Goal: Communication & Community: Answer question/provide support

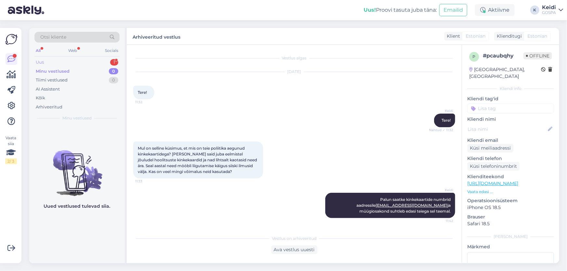
click at [113, 61] on div "1" at bounding box center [114, 62] width 8 height 6
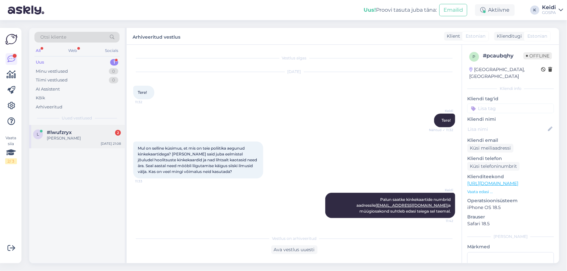
click at [92, 146] on div "l #lwufzryx 2 [PERSON_NAME] [DATE] 21:08" at bounding box center [77, 136] width 96 height 23
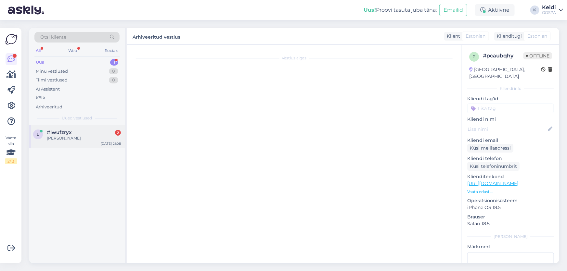
scroll to position [173, 0]
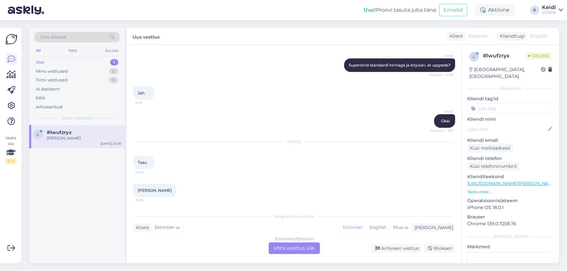
click at [311, 253] on div "Estonian to Estonian Võta vestlus üle" at bounding box center [294, 249] width 51 height 12
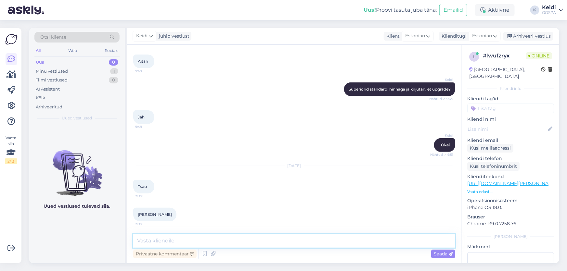
click at [270, 246] on textarea at bounding box center [294, 241] width 322 height 14
type textarea "Tsau!"
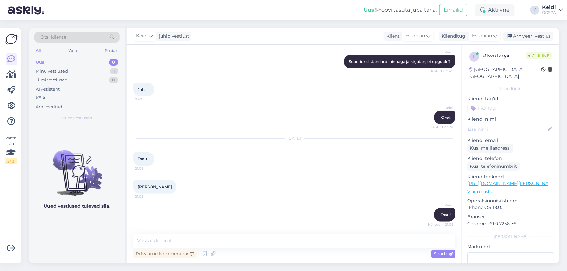
click at [370, 171] on div "[DATE] Tsau 21:08" at bounding box center [294, 153] width 322 height 42
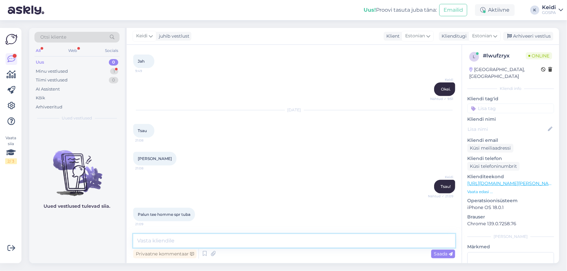
click at [221, 240] on textarea at bounding box center [294, 241] width 322 height 14
type textarea "J"
click at [221, 157] on div "[PERSON_NAME] 21:08" at bounding box center [294, 159] width 322 height 28
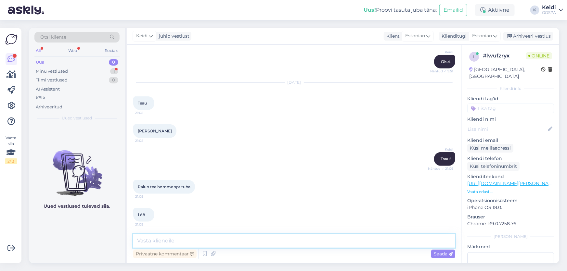
click at [220, 244] on textarea at bounding box center [294, 241] width 322 height 14
type textarea "[PERSON_NAME] nimele :)"
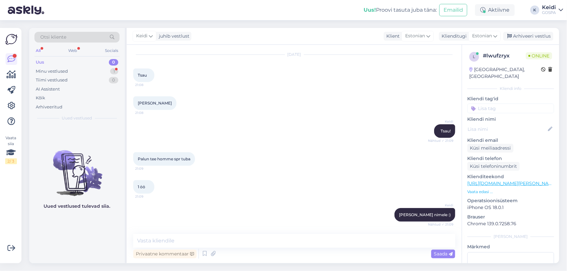
scroll to position [316, 0]
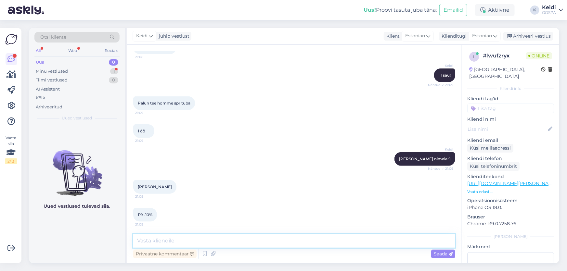
click at [197, 241] on textarea at bounding box center [294, 241] width 322 height 14
type textarea "Okei, teen ära koha. Kas saadan kinnituse ka või ei?"
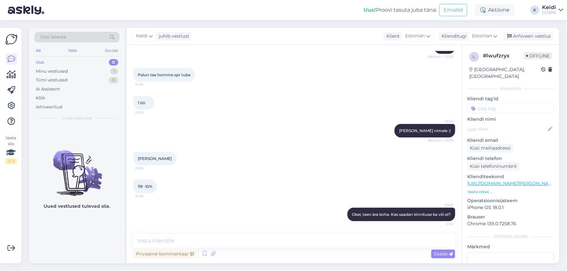
click at [266, 177] on div "119 -10% 21:09" at bounding box center [294, 187] width 322 height 28
click at [198, 189] on div "119 -10% 21:09" at bounding box center [294, 187] width 322 height 28
